Goal: Transaction & Acquisition: Purchase product/service

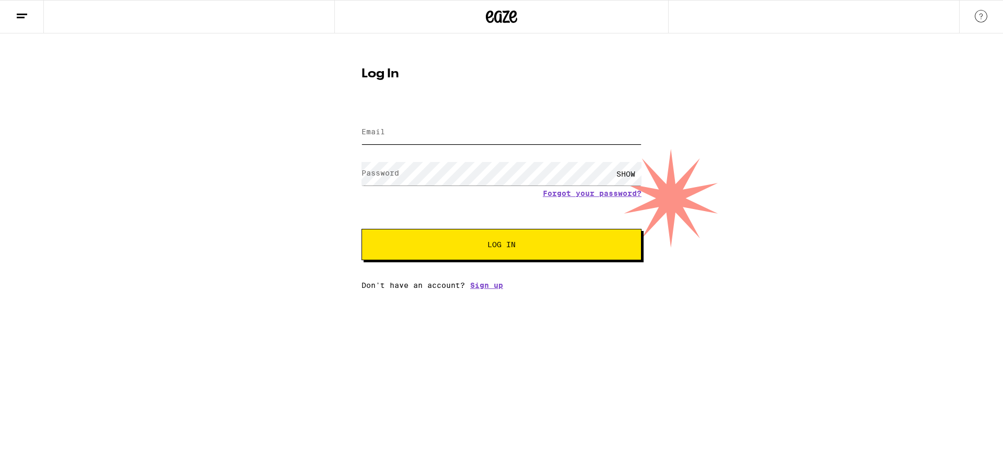
type input "[EMAIL_ADDRESS][DOMAIN_NAME]"
click at [395, 246] on button "Log In" at bounding box center [501, 244] width 280 height 31
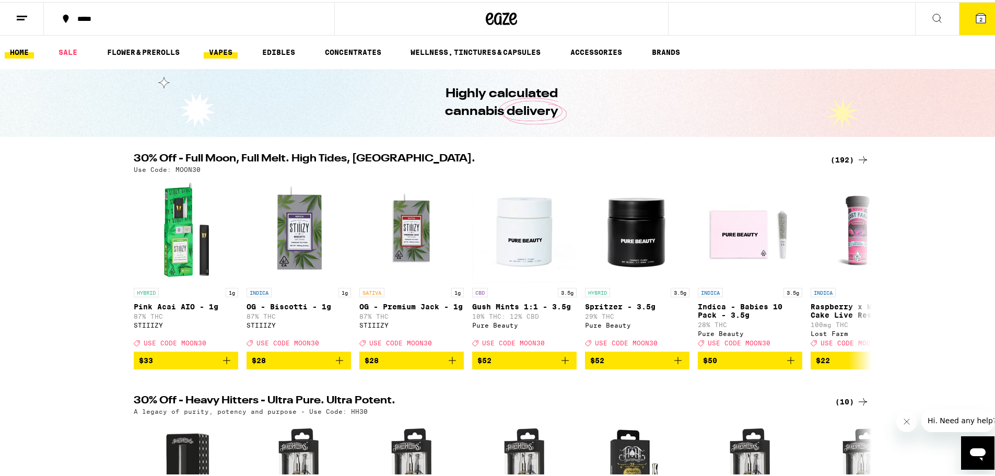
click at [225, 50] on link "VAPES" at bounding box center [221, 50] width 34 height 13
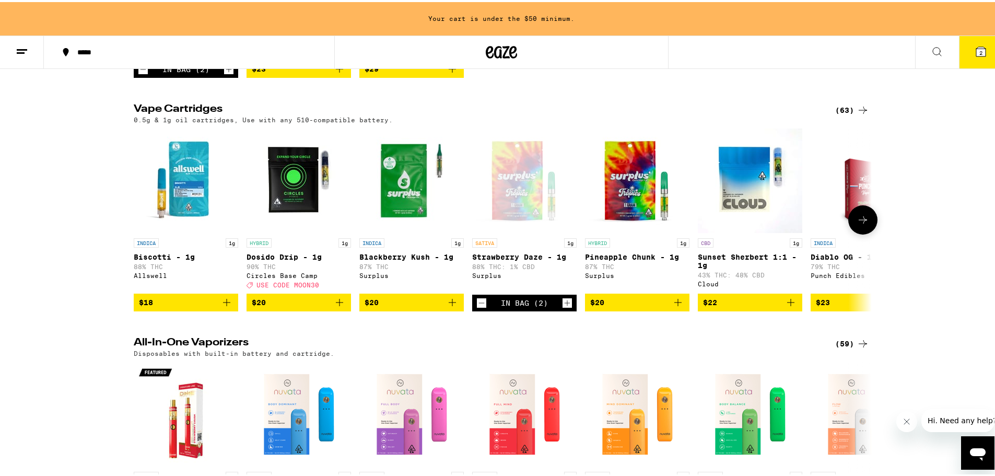
scroll to position [278, 0]
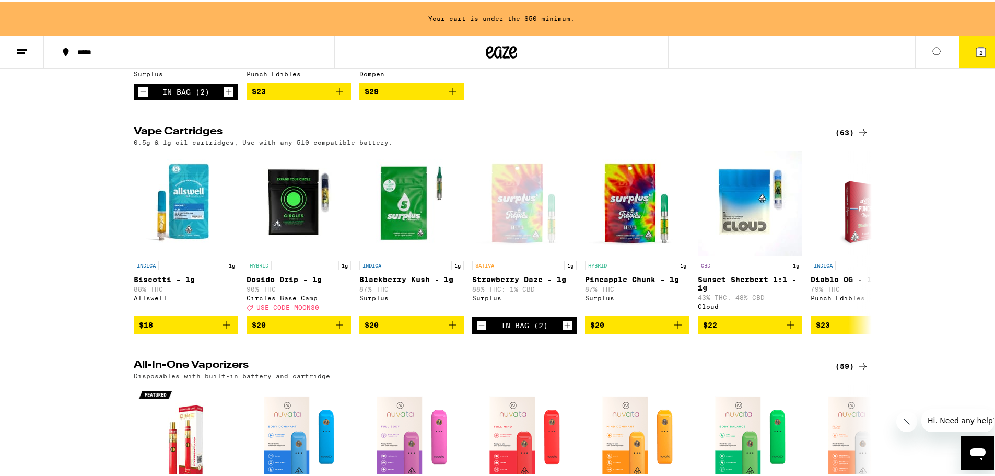
click at [847, 136] on div "(63)" at bounding box center [852, 130] width 34 height 13
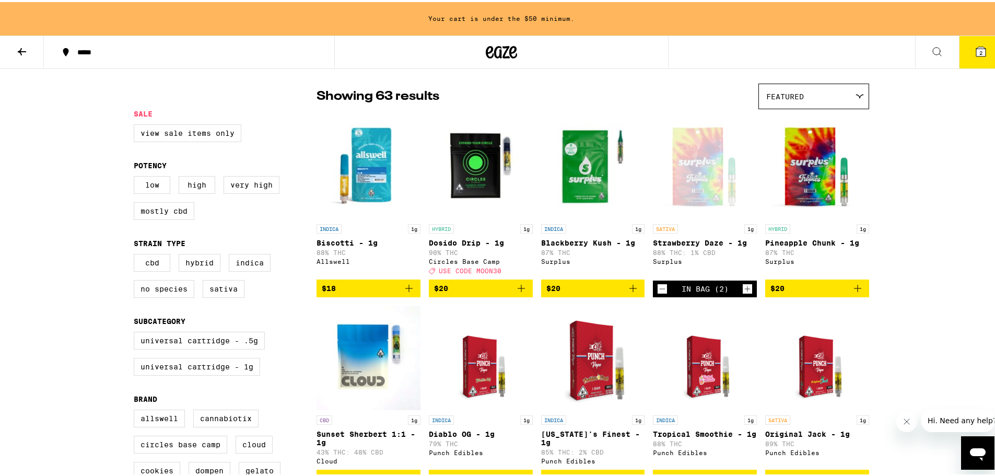
scroll to position [70, 0]
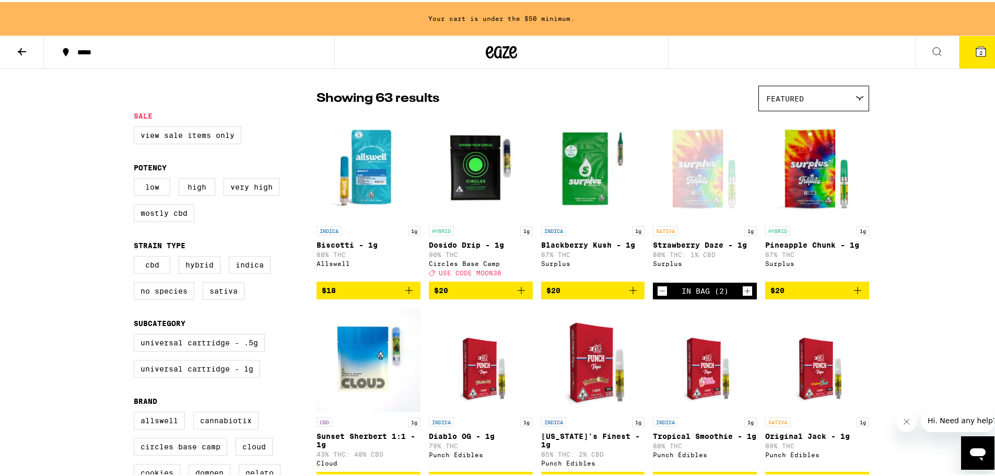
click at [594, 294] on span "$20" at bounding box center [592, 288] width 93 height 13
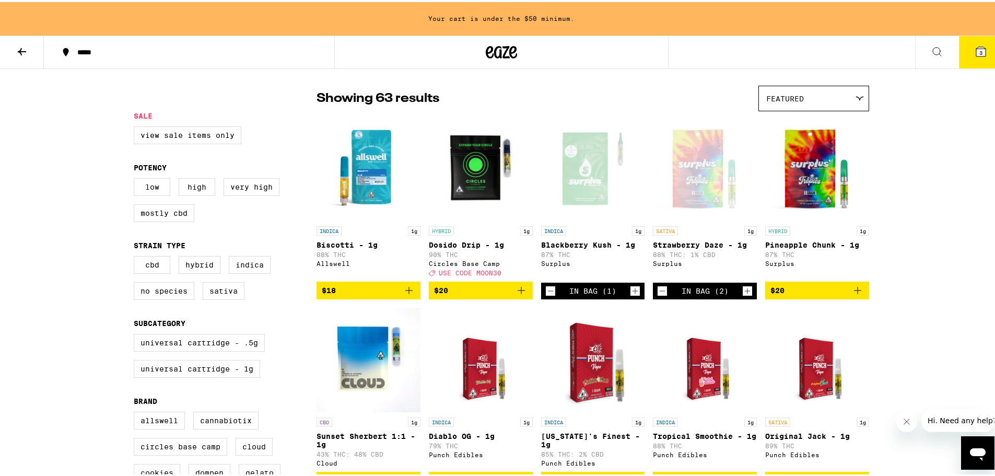
scroll to position [37, 0]
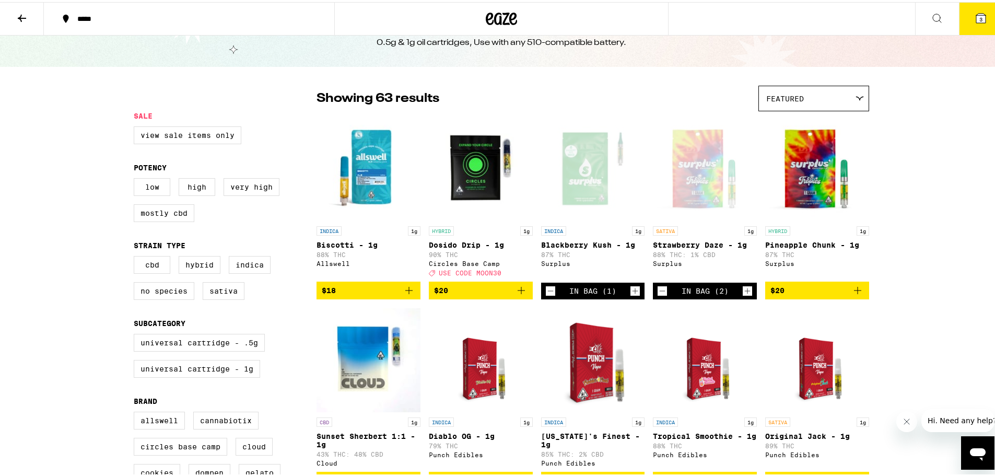
click at [631, 295] on icon "Increment" at bounding box center [634, 289] width 9 height 13
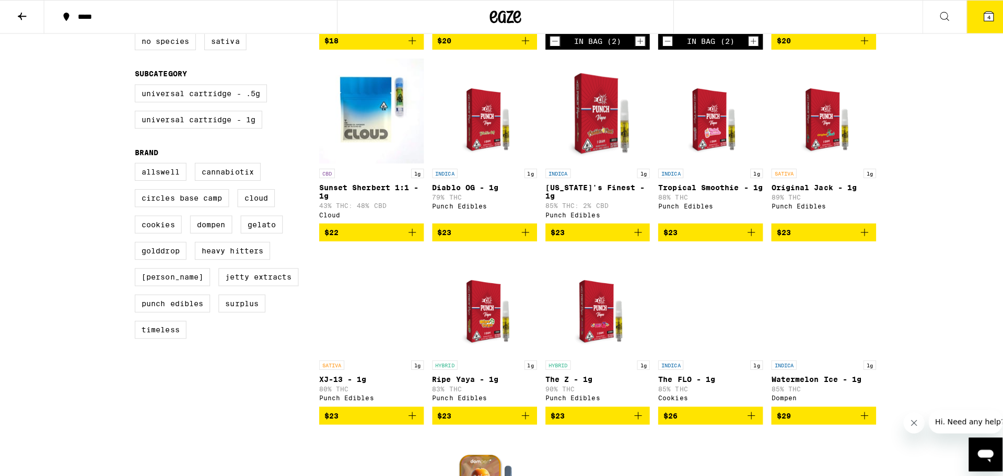
scroll to position [384, 0]
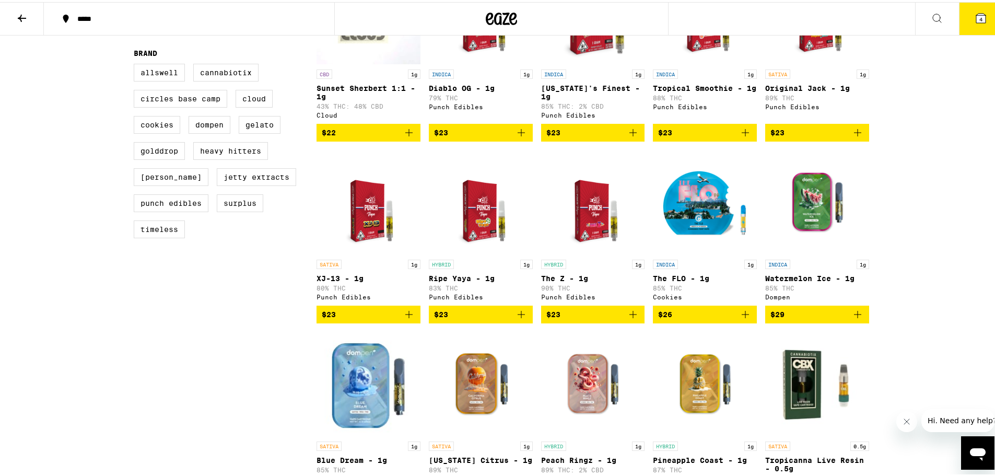
click at [378, 319] on span "$23" at bounding box center [368, 312] width 93 height 13
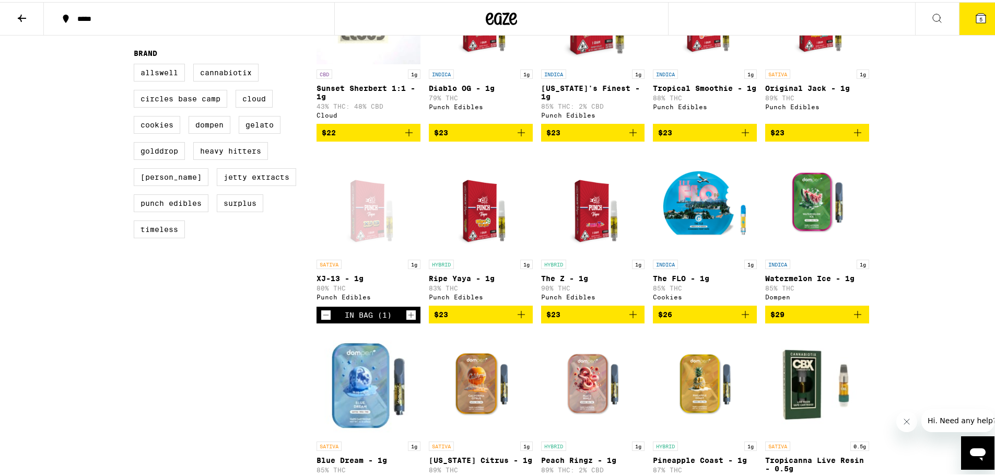
click at [979, 14] on span "5" at bounding box center [980, 17] width 3 height 6
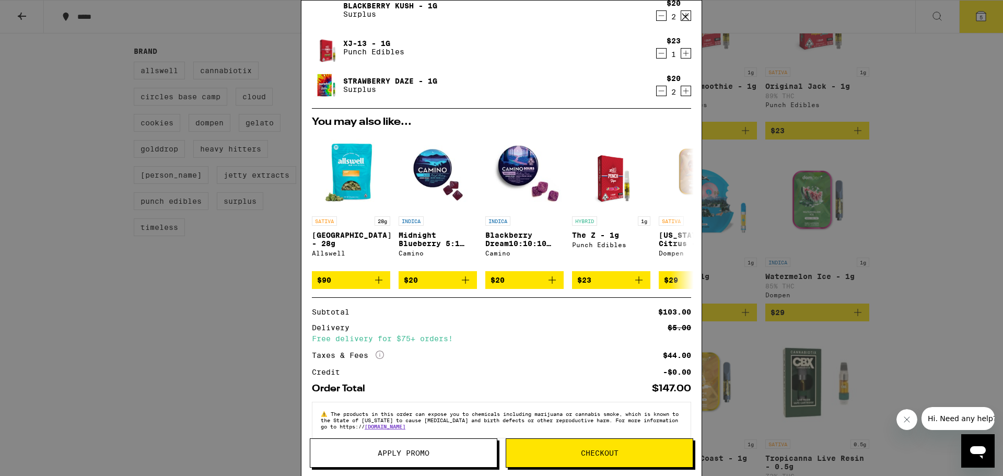
scroll to position [60, 0]
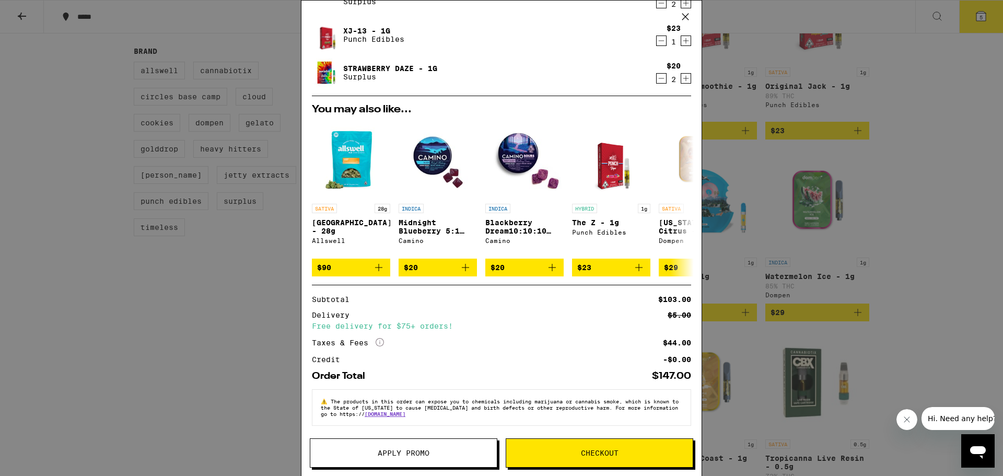
click at [567, 453] on span "Checkout" at bounding box center [599, 452] width 186 height 7
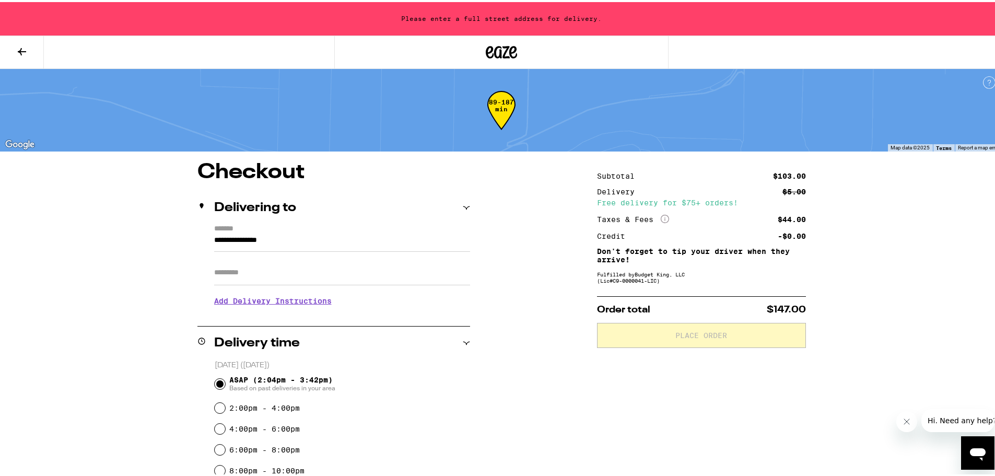
click at [285, 239] on input "**********" at bounding box center [342, 241] width 256 height 18
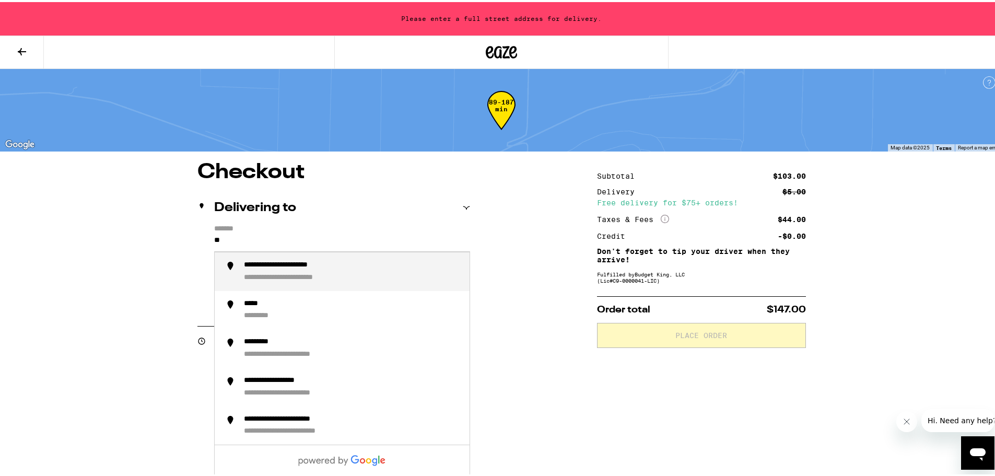
type input "*"
click at [305, 264] on div "**********" at bounding box center [279, 263] width 71 height 9
type input "**********"
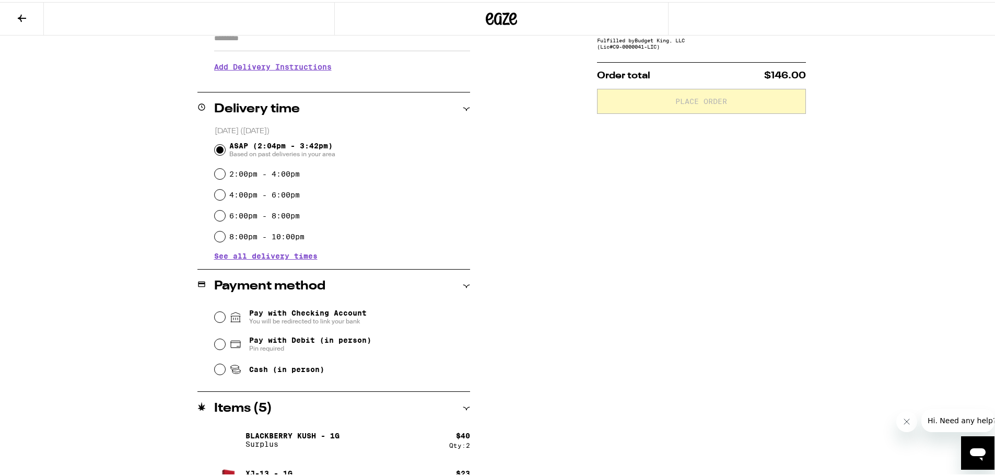
scroll to position [209, 0]
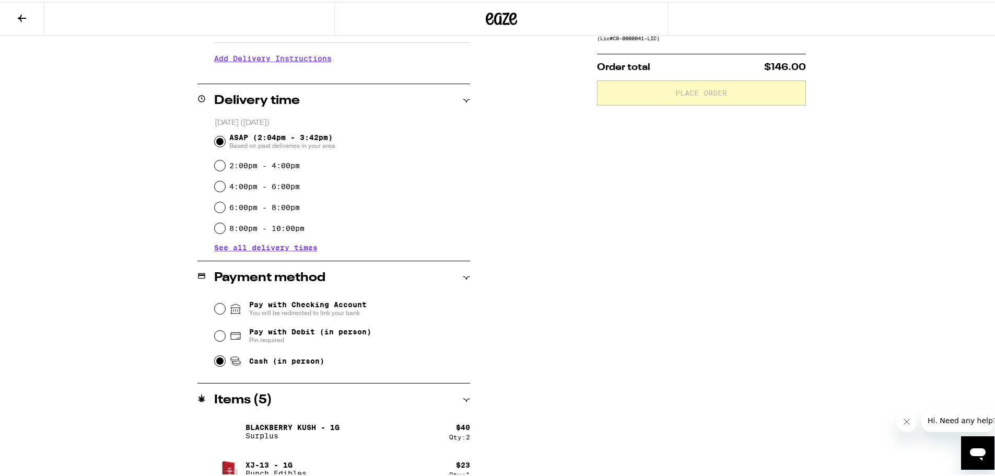
click at [216, 356] on input "Cash (in person)" at bounding box center [220, 359] width 10 height 10
radio input "true"
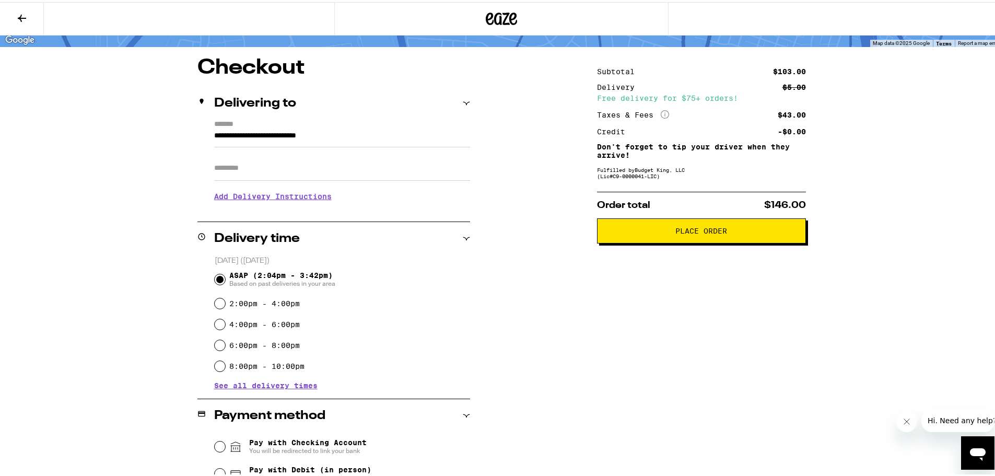
scroll to position [69, 0]
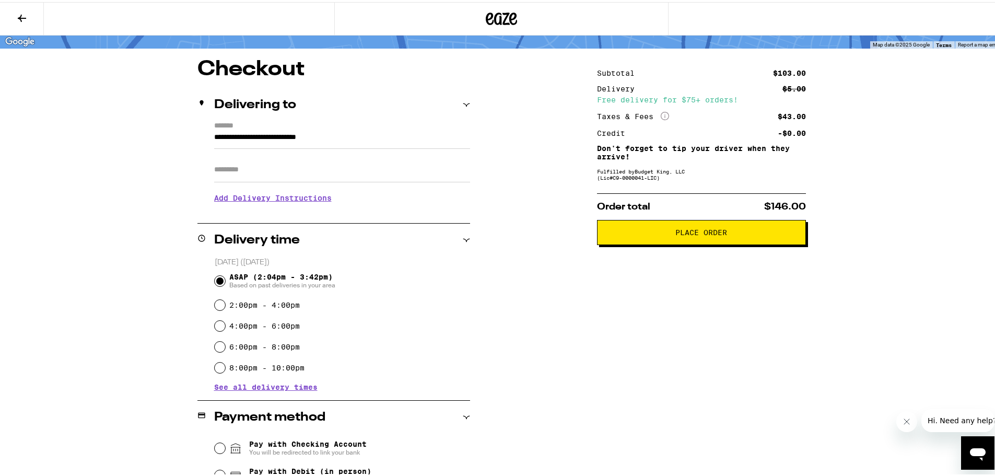
click at [660, 234] on span "Place Order" at bounding box center [701, 230] width 191 height 7
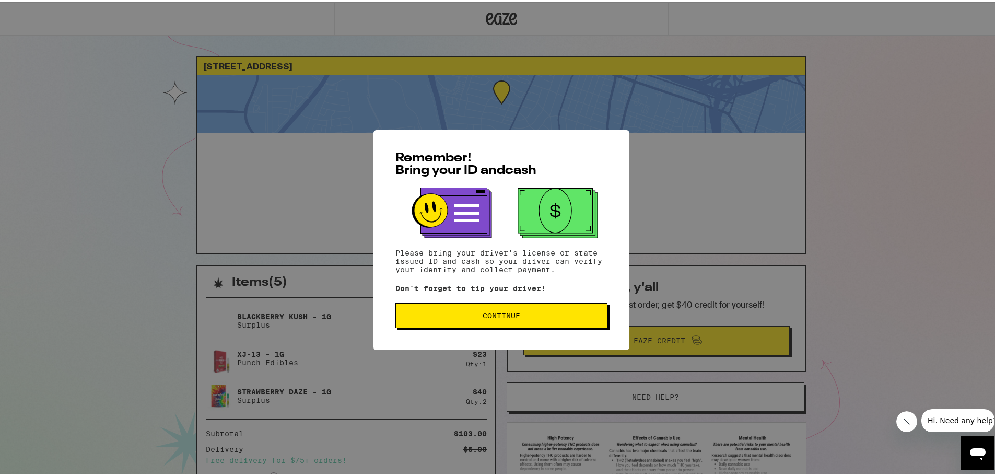
click at [529, 308] on button "Continue" at bounding box center [501, 313] width 212 height 25
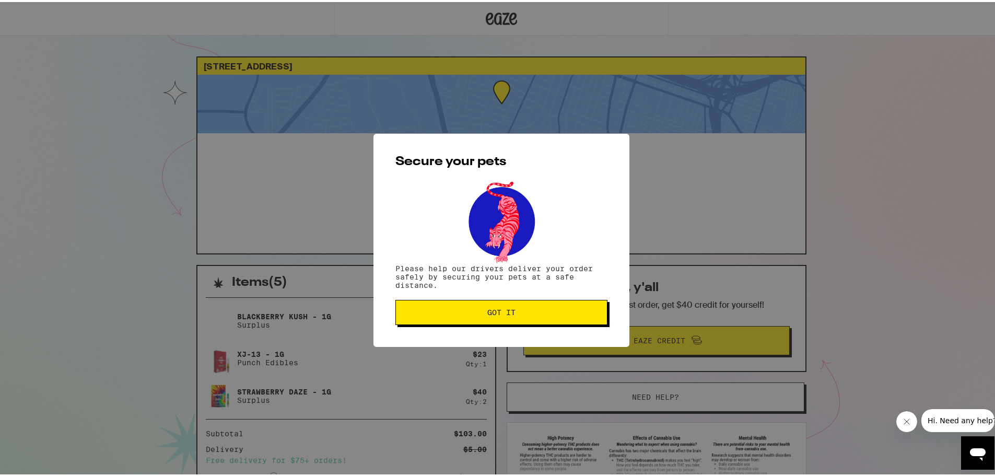
click at [529, 310] on span "Got it" at bounding box center [501, 310] width 194 height 7
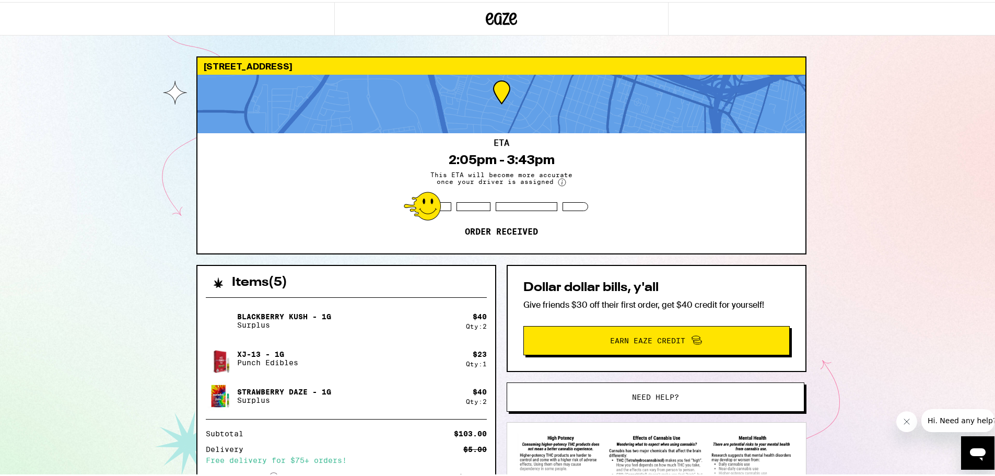
click at [490, 19] on icon at bounding box center [501, 16] width 31 height 19
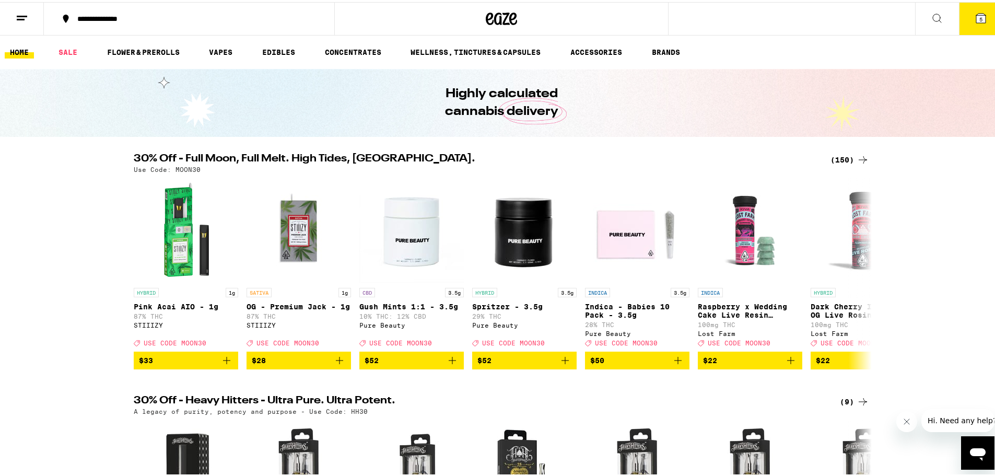
click at [22, 17] on line at bounding box center [21, 17] width 8 height 0
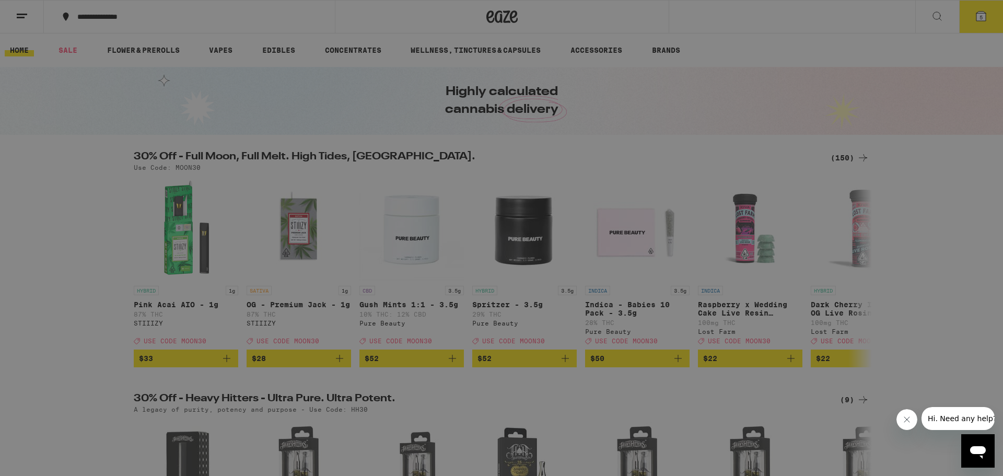
click at [98, 365] on link "Account" at bounding box center [144, 365] width 183 height 13
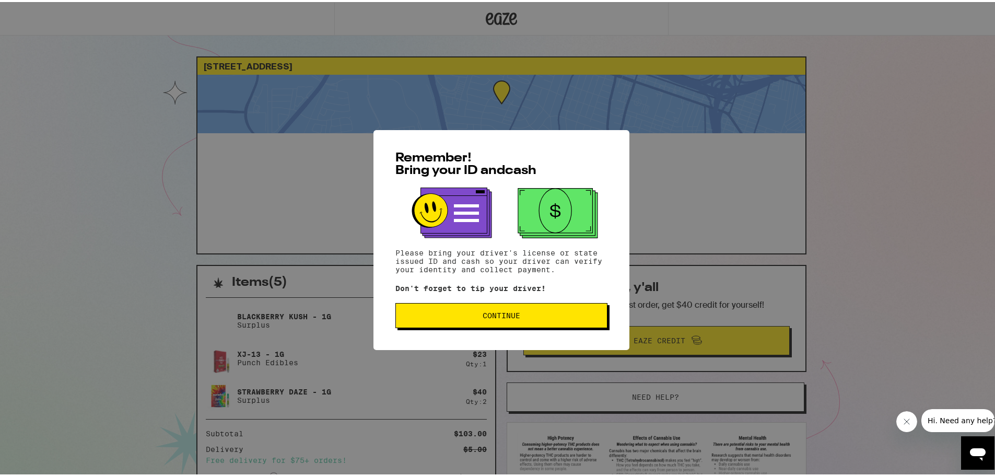
click at [509, 317] on span "Continue" at bounding box center [502, 313] width 38 height 7
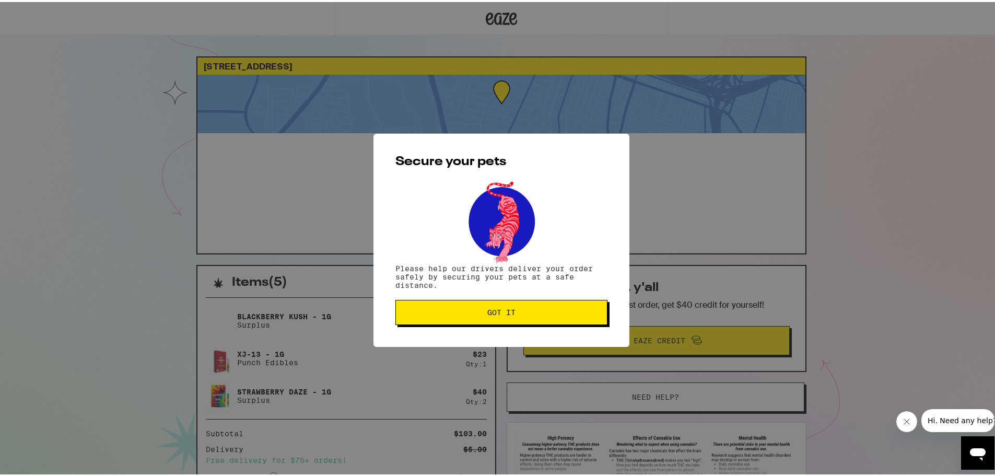
click at [506, 311] on span "Got it" at bounding box center [501, 310] width 28 height 7
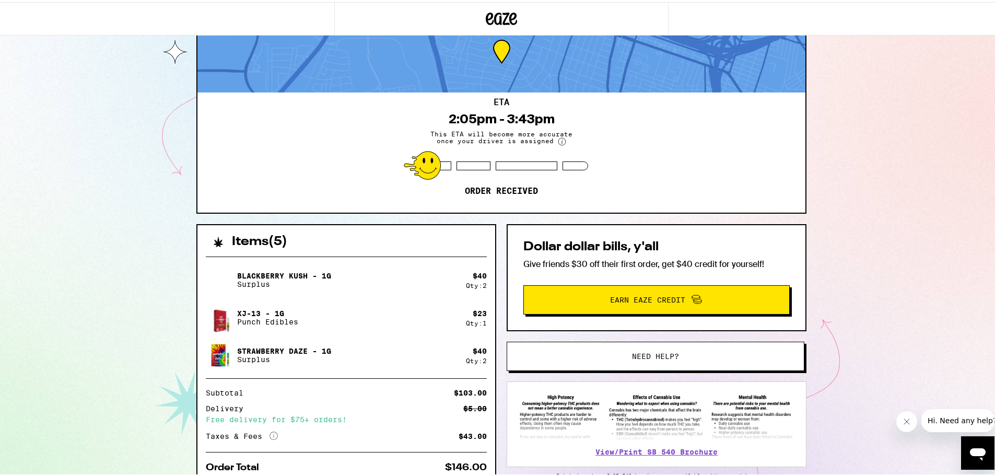
scroll to position [26, 0]
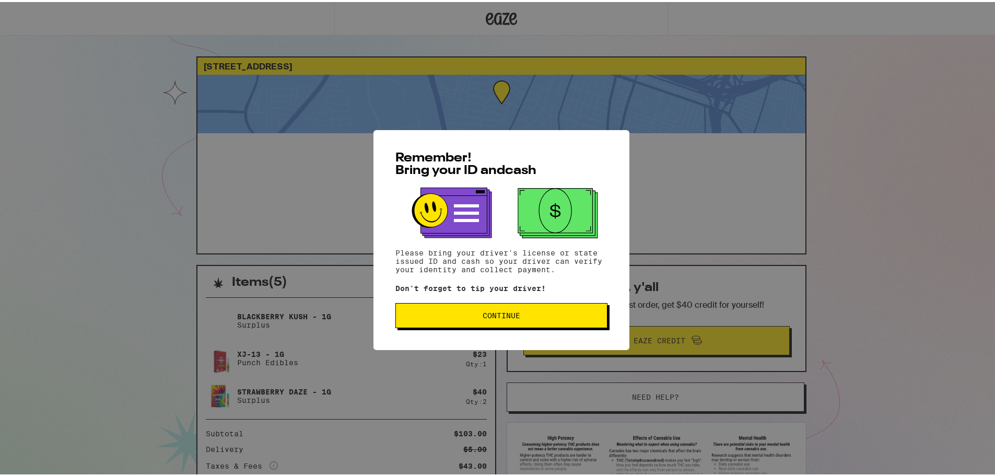
click at [423, 43] on div "Remember! Bring your ID and cash Please bring your driver's license or state is…" at bounding box center [501, 238] width 1003 height 476
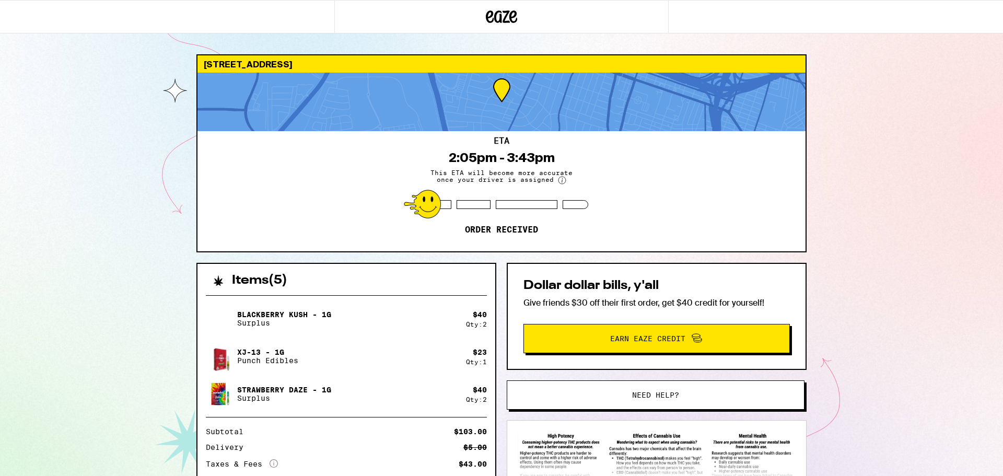
click at [503, 13] on icon at bounding box center [501, 16] width 31 height 19
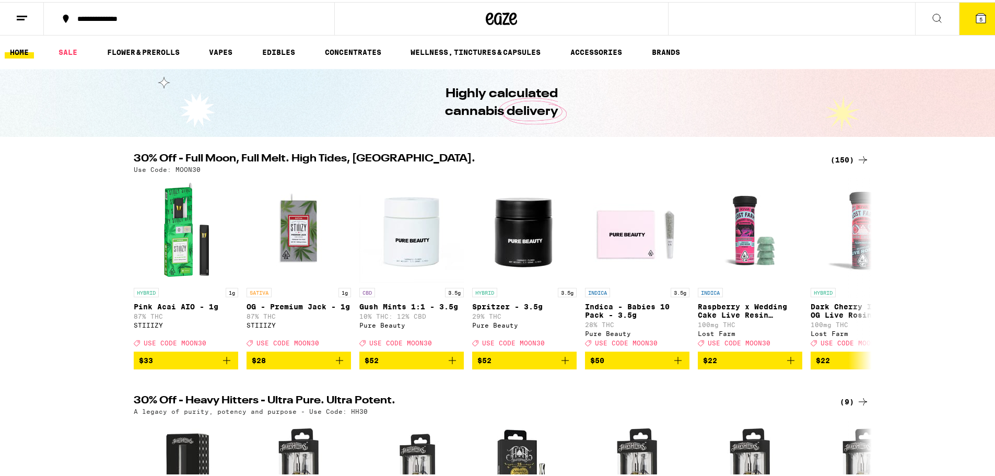
click at [19, 21] on icon at bounding box center [22, 16] width 13 height 13
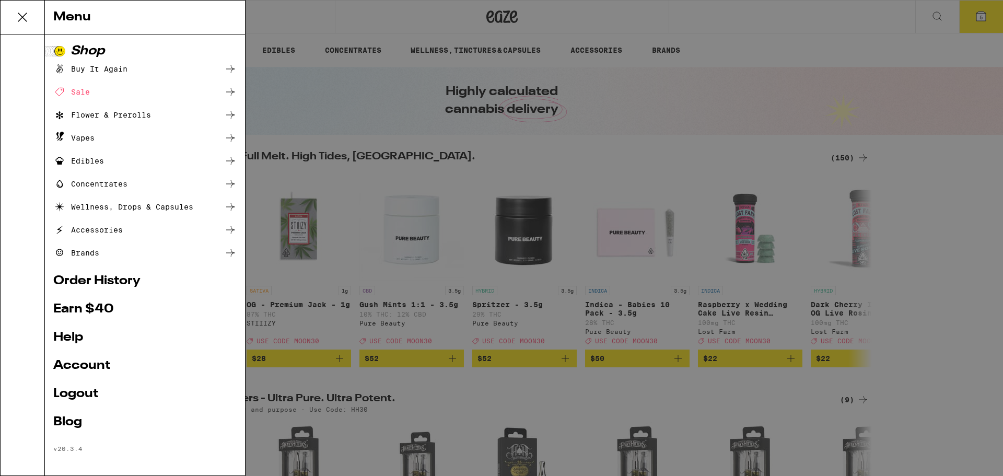
click at [88, 366] on link "Account" at bounding box center [144, 365] width 183 height 13
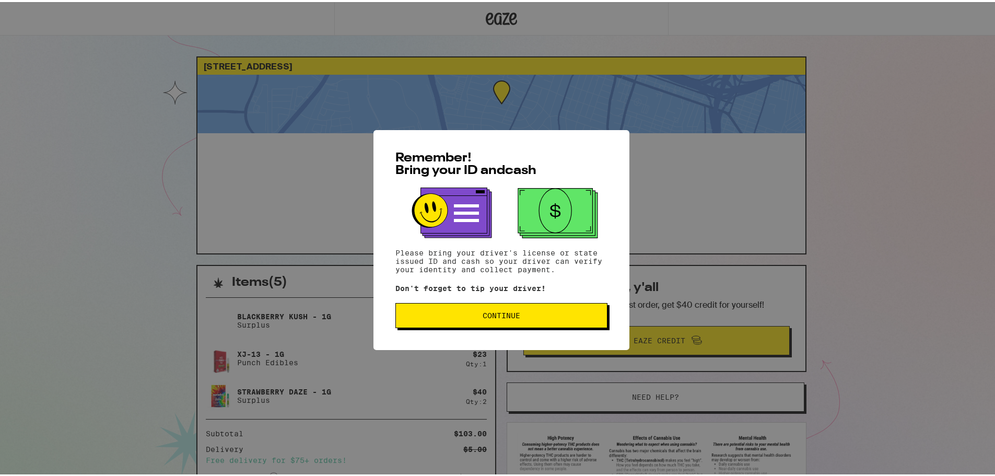
click at [412, 320] on button "Continue" at bounding box center [501, 313] width 212 height 25
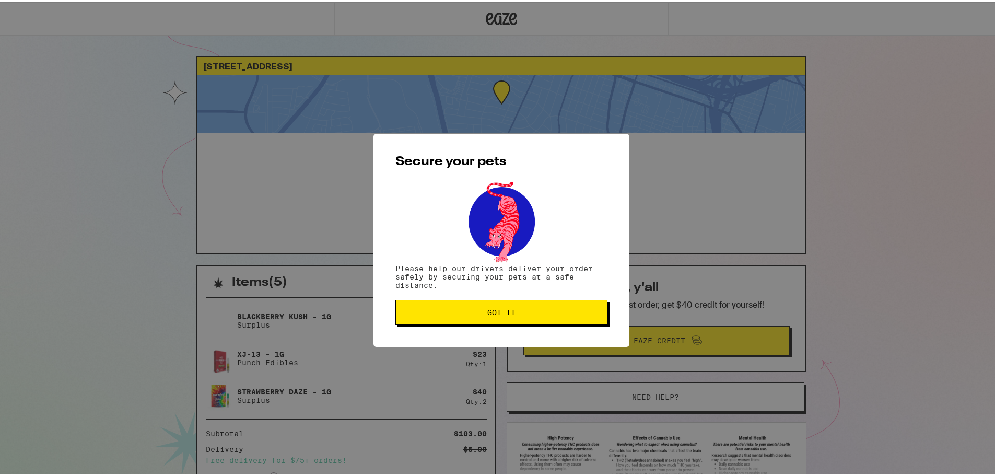
click at [412, 315] on button "Got it" at bounding box center [501, 310] width 212 height 25
